Goal: Navigation & Orientation: Find specific page/section

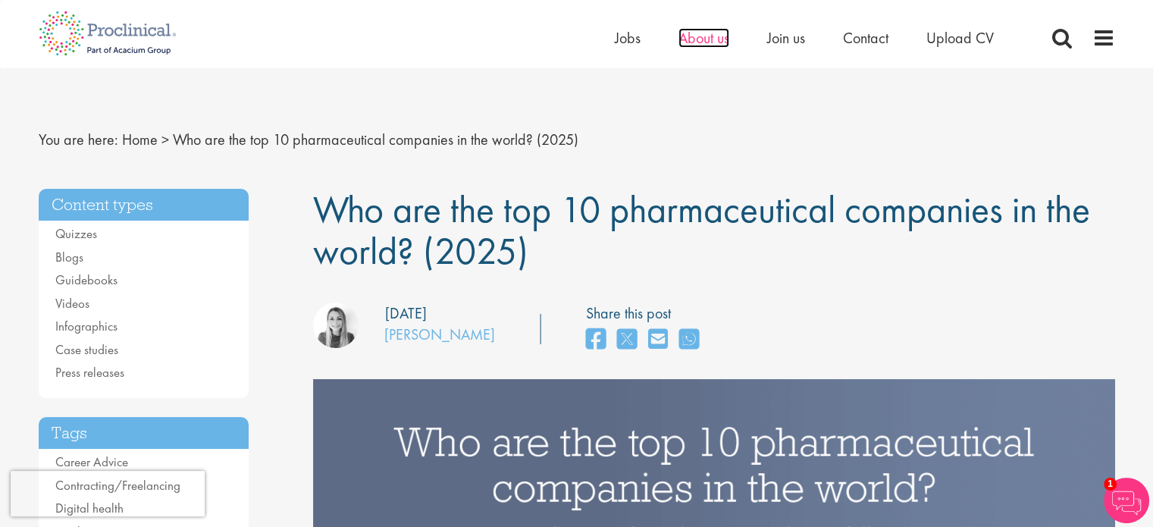
click at [695, 39] on span "About us" at bounding box center [703, 38] width 51 height 20
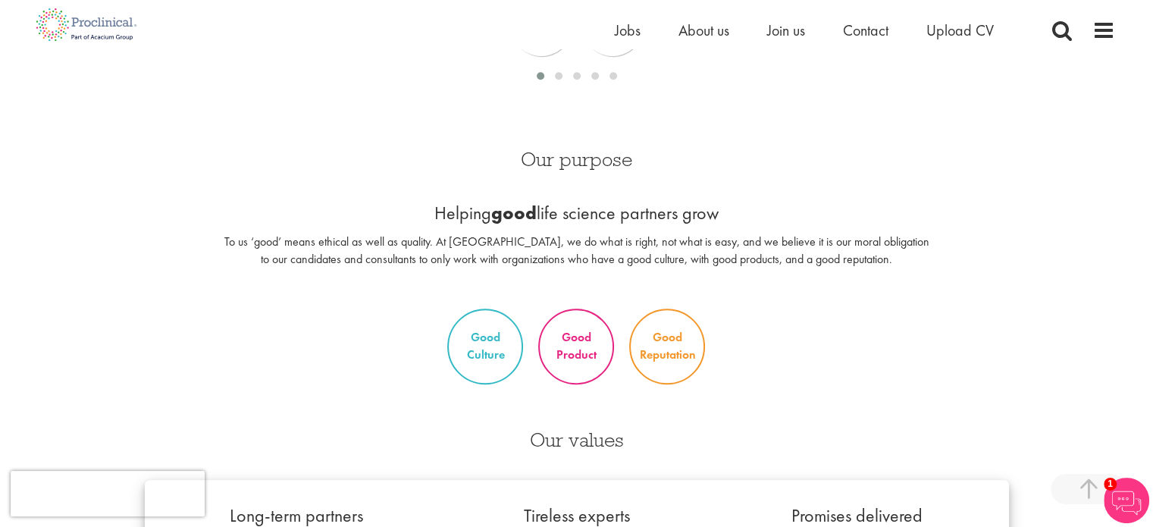
scroll to position [834, 0]
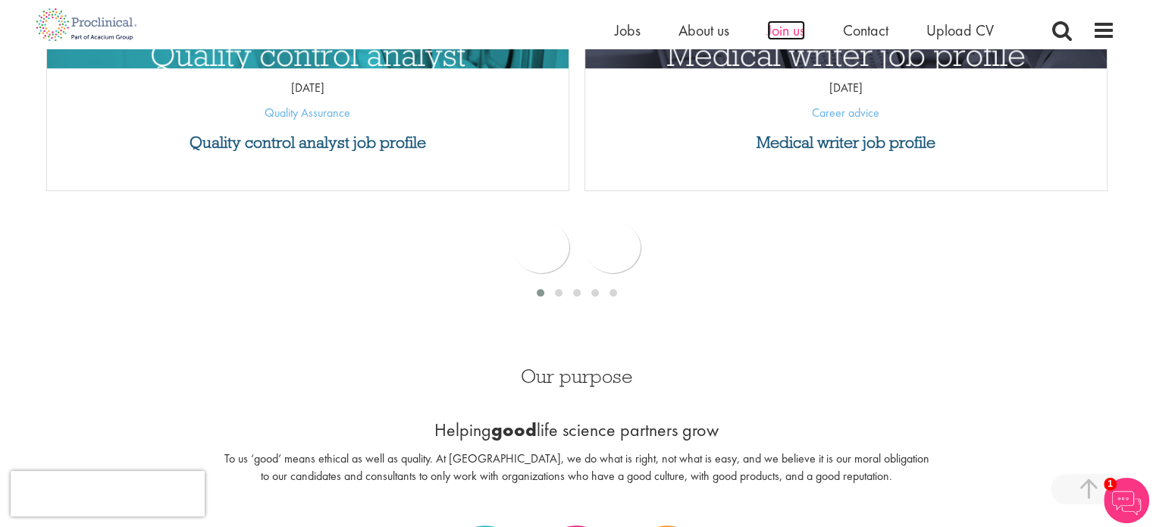
click at [804, 36] on span "Join us" at bounding box center [786, 30] width 38 height 20
